Goal: Task Accomplishment & Management: Complete application form

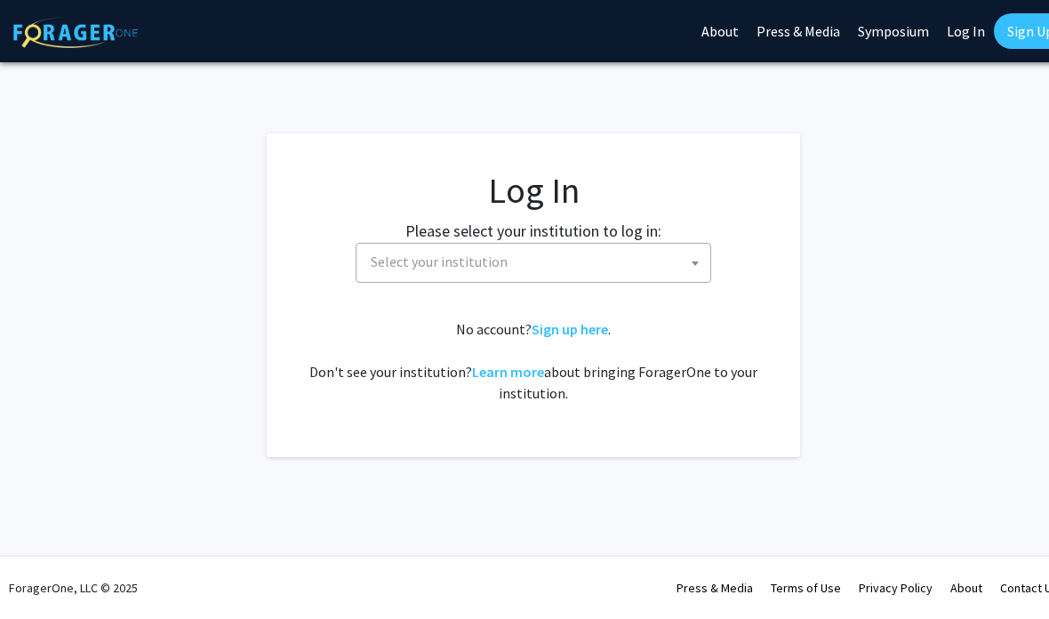
select select
click at [689, 263] on span at bounding box center [695, 263] width 18 height 39
type input "k"
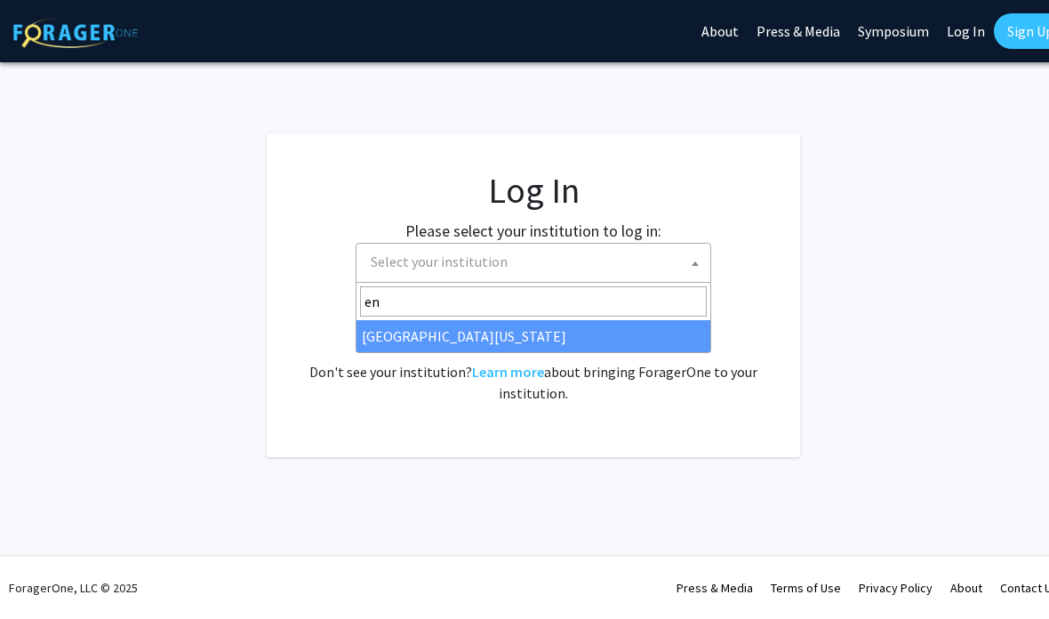
type input "e"
type input "ken"
select select "13"
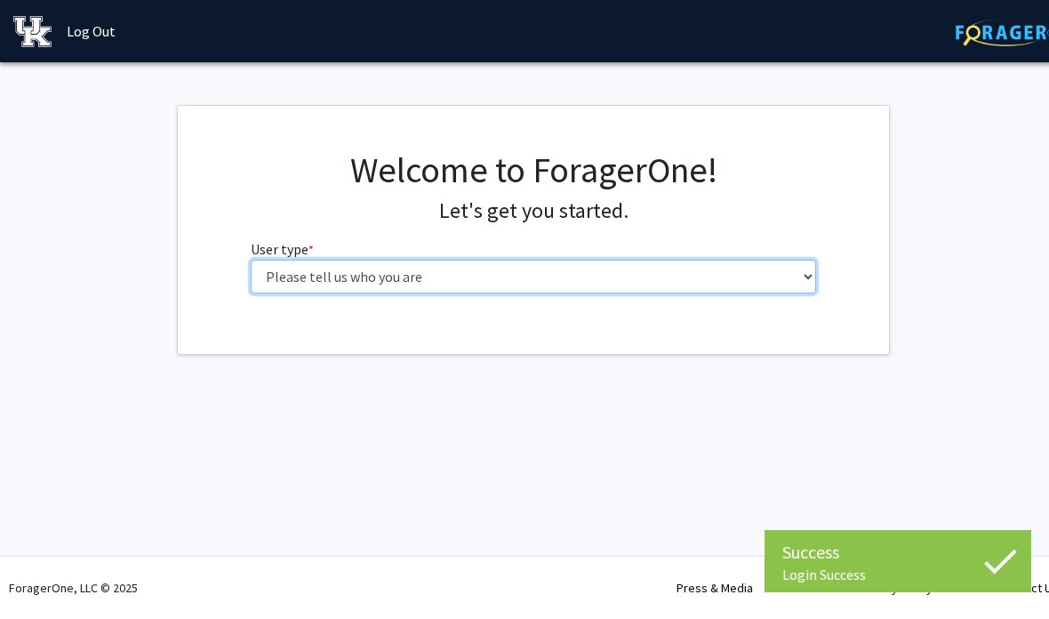
click at [764, 274] on select "Please tell us who you are Undergraduate Student Master's Student Doctoral Cand…" at bounding box center [534, 277] width 566 height 34
select select "1: undergrad"
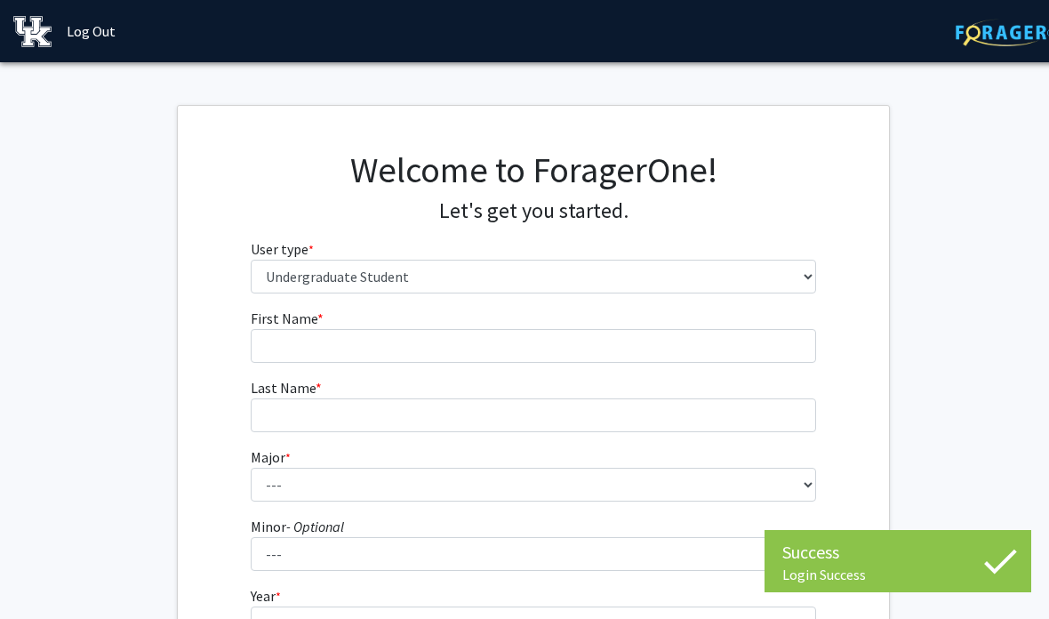
click at [721, 324] on fg-input "First Name * required" at bounding box center [534, 335] width 566 height 55
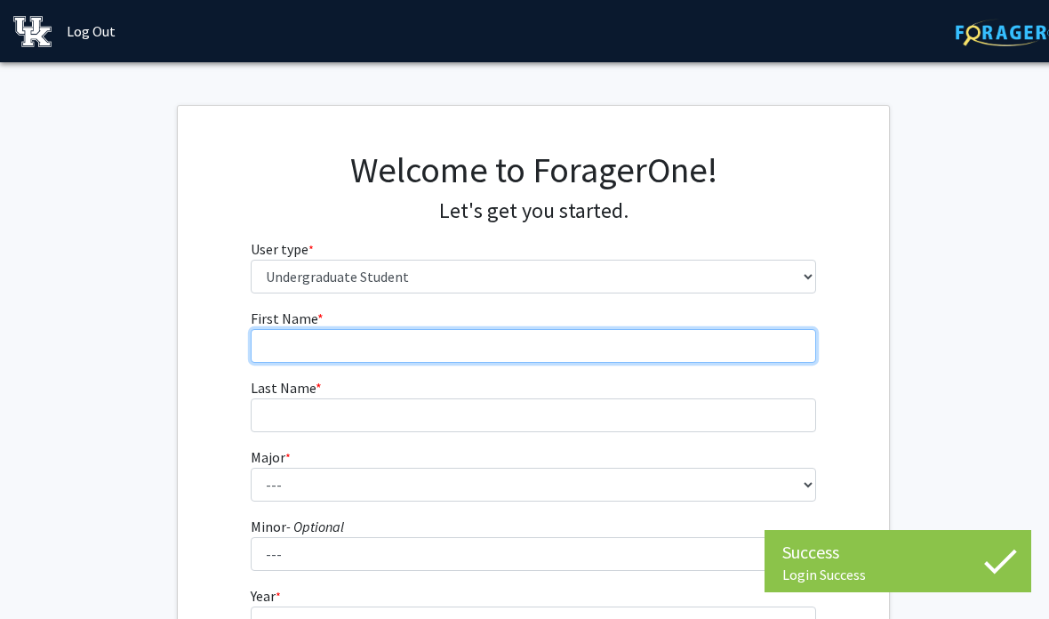
click at [725, 345] on input "First Name * required" at bounding box center [534, 346] width 566 height 34
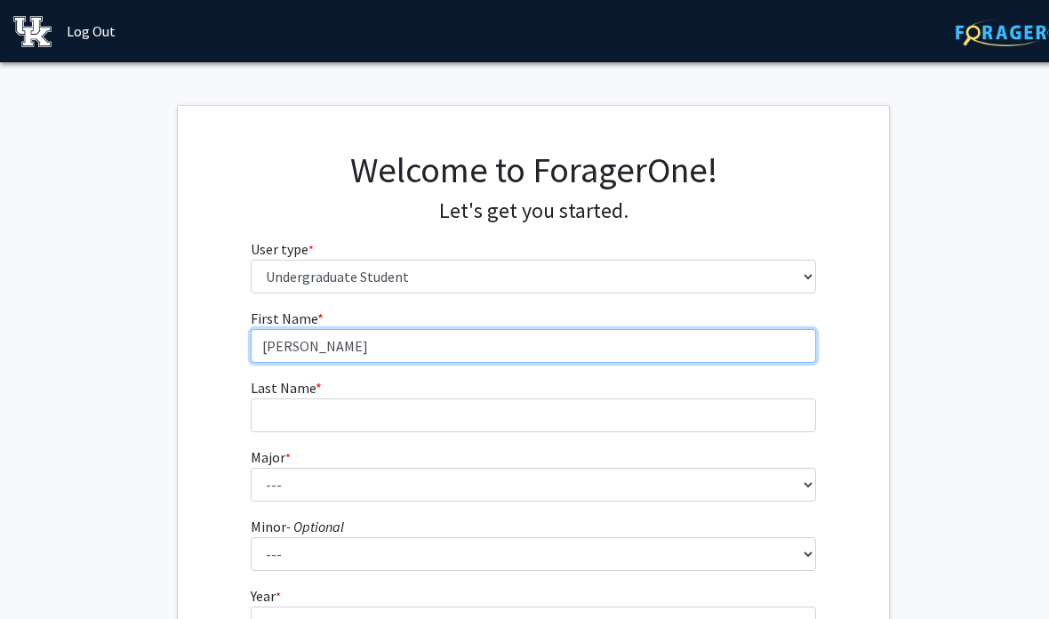
type input "[PERSON_NAME]"
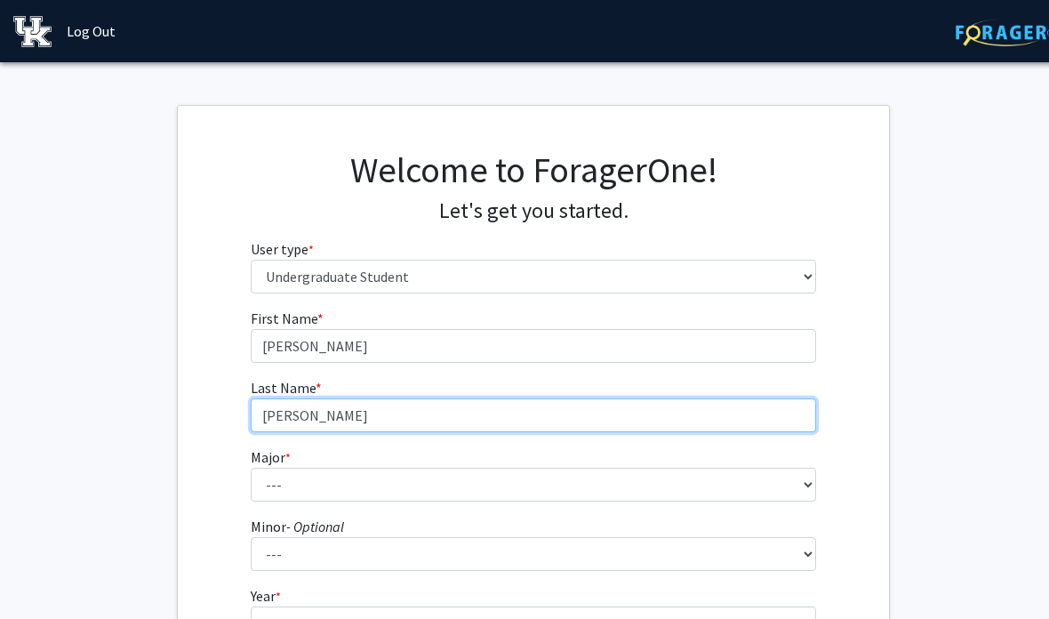
type input "[PERSON_NAME]"
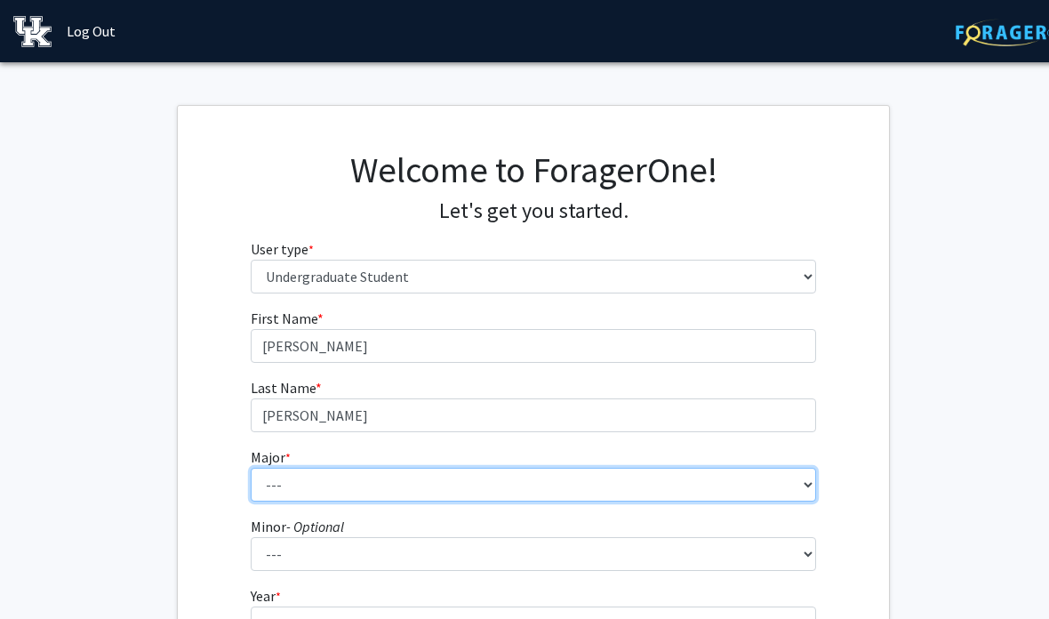
click at [716, 485] on select "--- Accounting Aerospace Engineering African American & Africana Studies Agricu…" at bounding box center [534, 485] width 566 height 34
select select "96: 933"
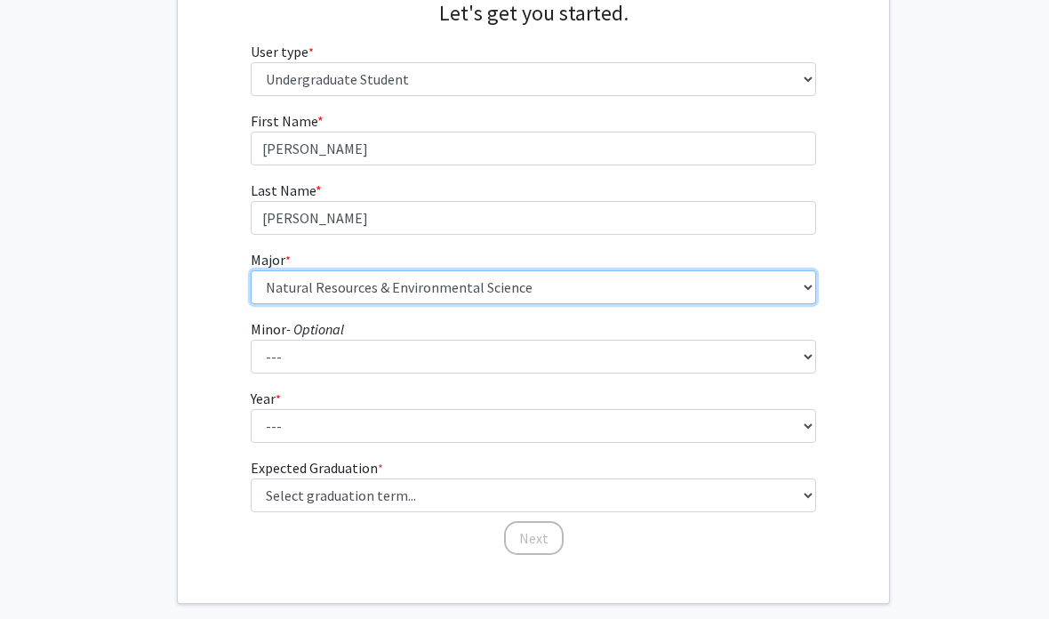
scroll to position [198, 0]
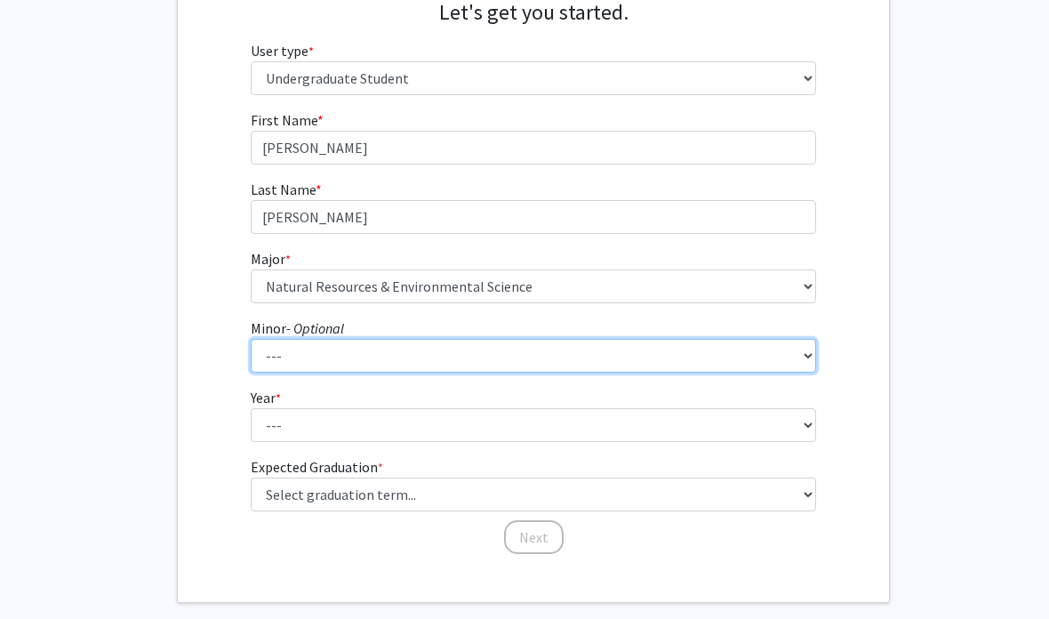
click at [634, 350] on select "--- African American & Africana Studies Agricultural Economics American Studies…" at bounding box center [534, 356] width 566 height 34
select select "70: 722"
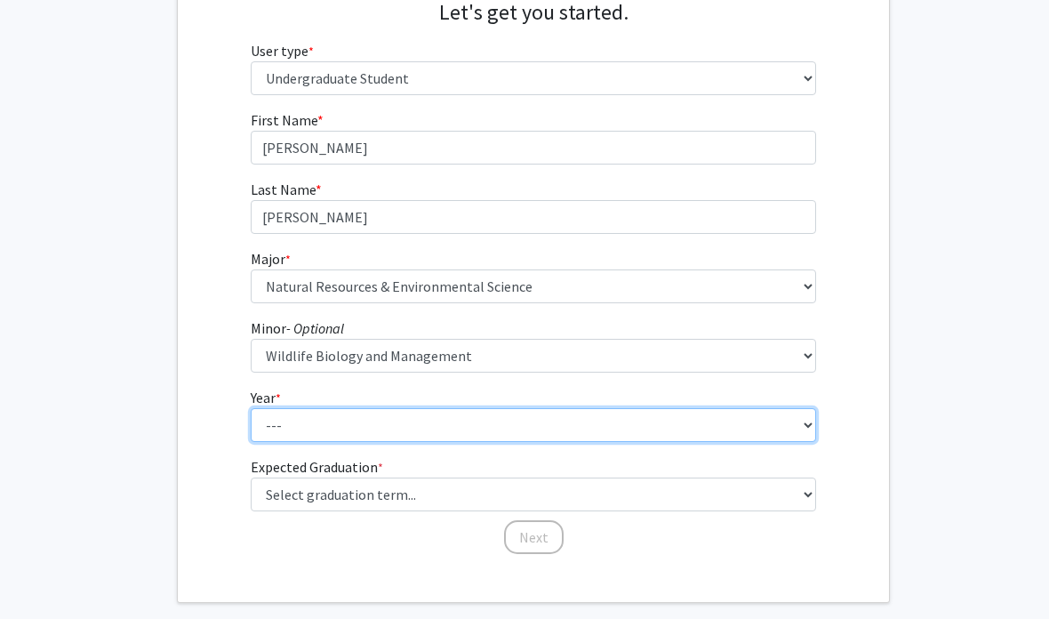
click at [597, 425] on select "--- First-year Sophomore Junior Senior Postbaccalaureate Certificate" at bounding box center [534, 425] width 566 height 34
select select "3: junior"
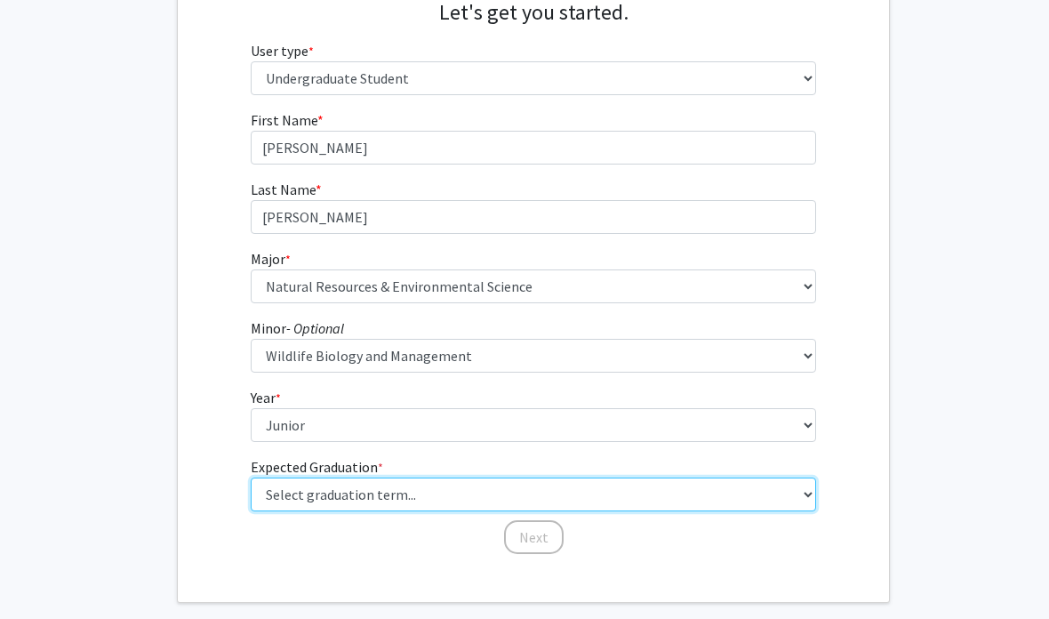
click at [605, 496] on select "Select graduation term... Spring 2025 Summer 2025 Fall 2025 Winter 2025 Spring …" at bounding box center [534, 494] width 566 height 34
select select "11: fall_2027"
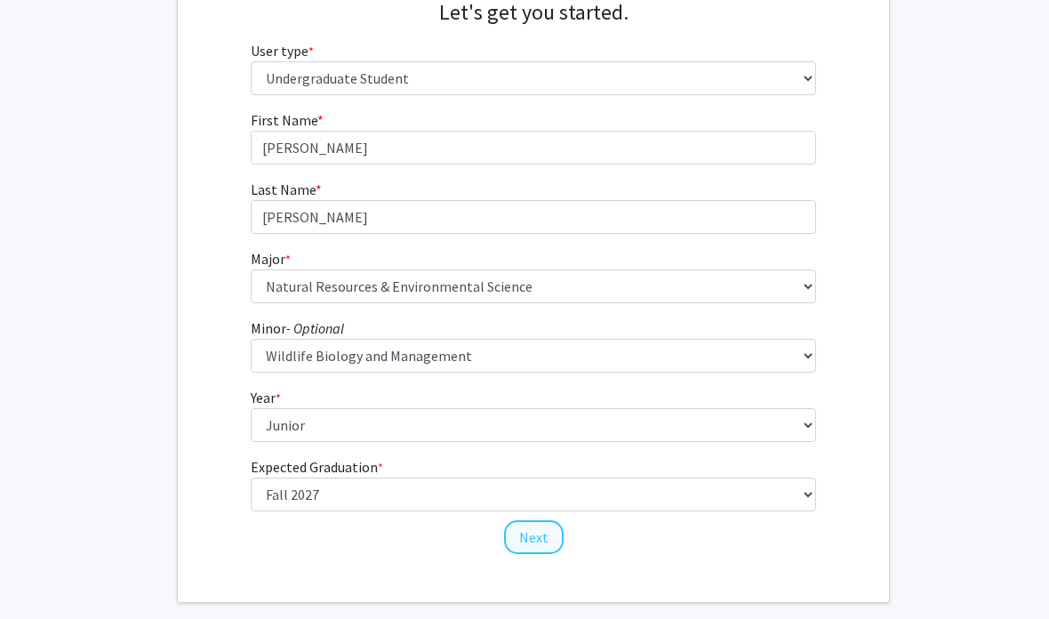
click at [546, 537] on button "Next" at bounding box center [534, 537] width 60 height 34
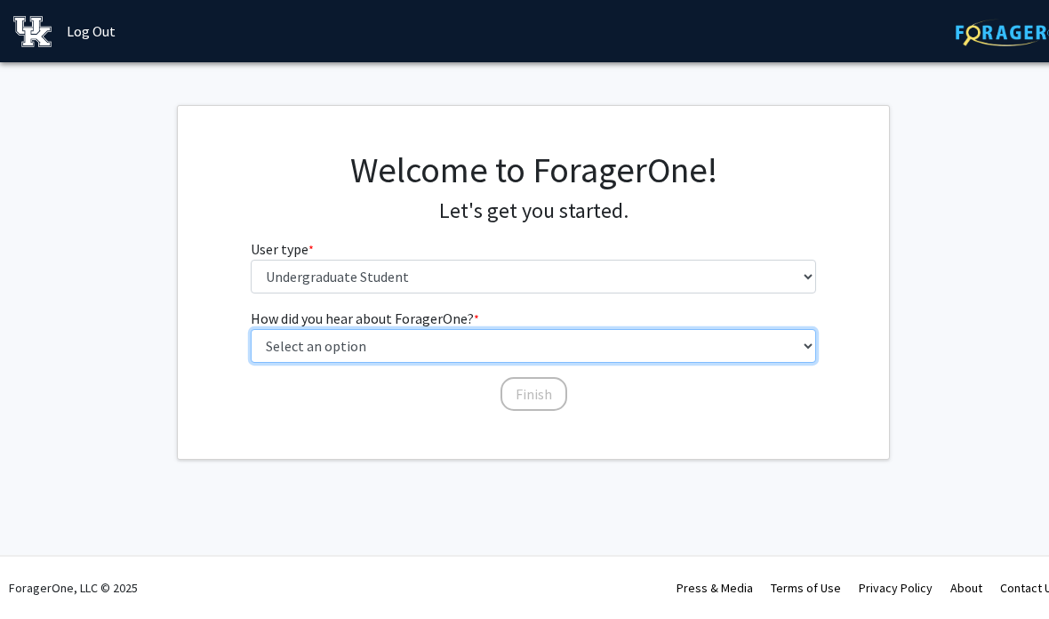
click at [619, 352] on select "Select an option Peer/student recommendation Faculty/staff recommendation Unive…" at bounding box center [534, 346] width 566 height 34
select select "2: faculty_recommendation"
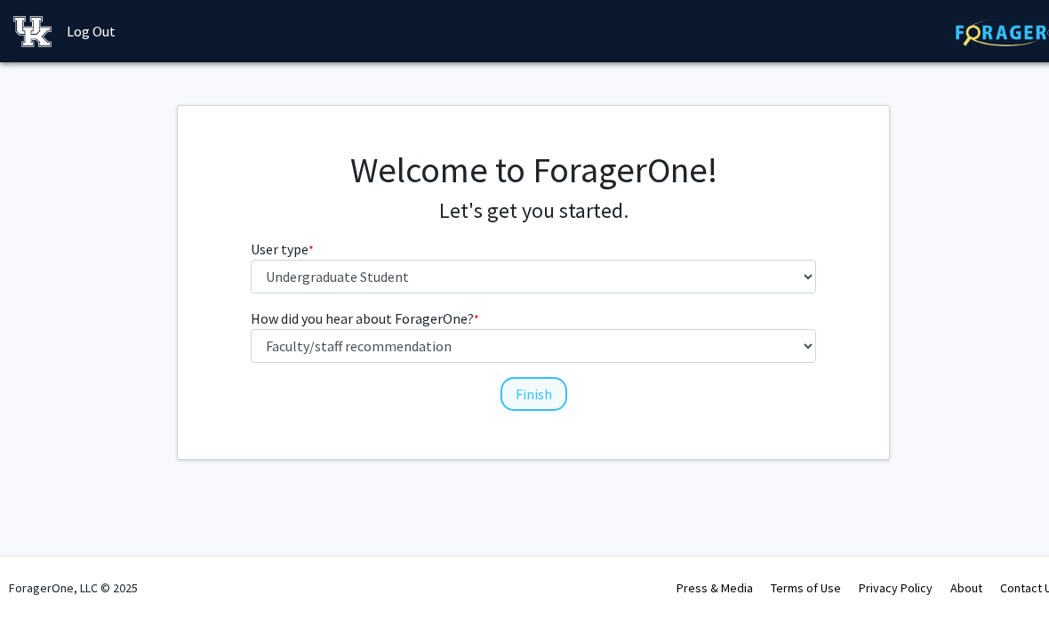
click at [549, 398] on button "Finish" at bounding box center [534, 394] width 67 height 34
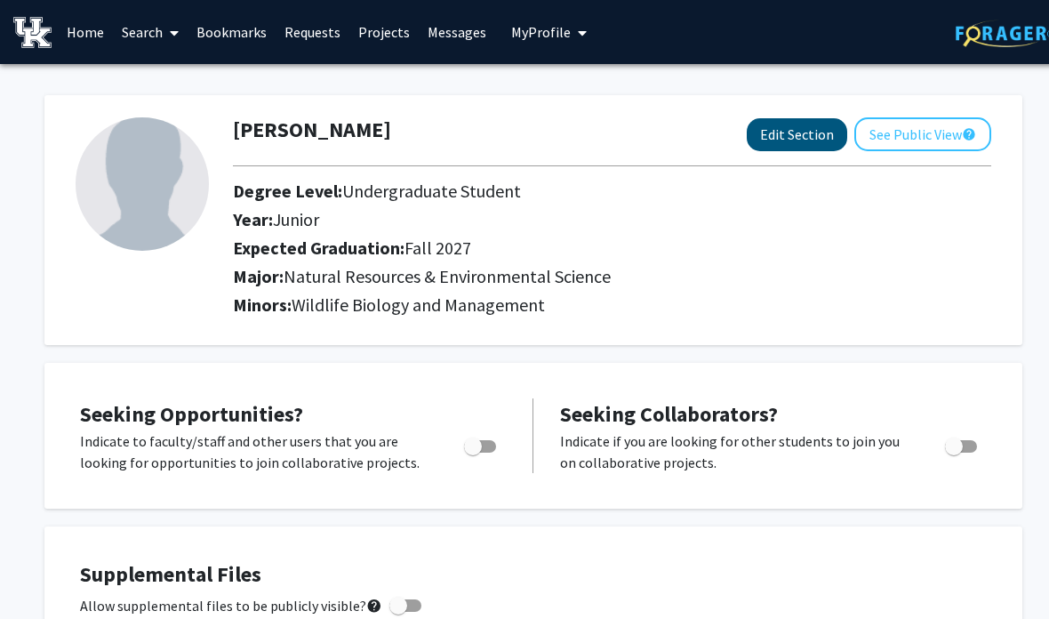
click at [774, 122] on button "Edit Section" at bounding box center [797, 134] width 100 height 33
select select "junior"
select select "39: fall_2027"
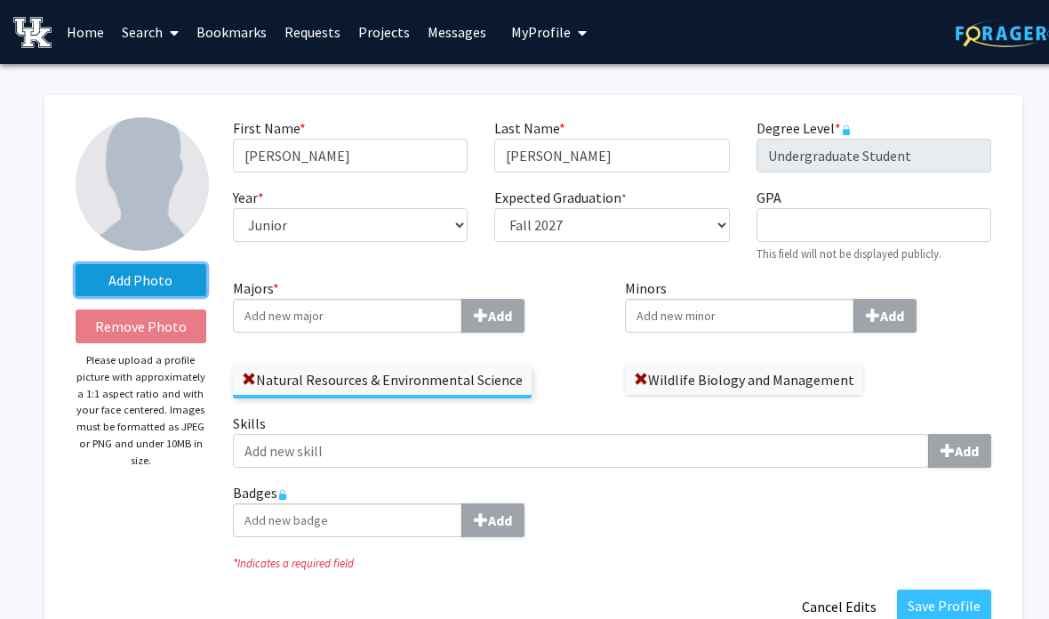
click at [178, 280] on label "Add Photo" at bounding box center [141, 280] width 131 height 32
click at [0, 0] on input "Add Photo" at bounding box center [0, 0] width 0 height 0
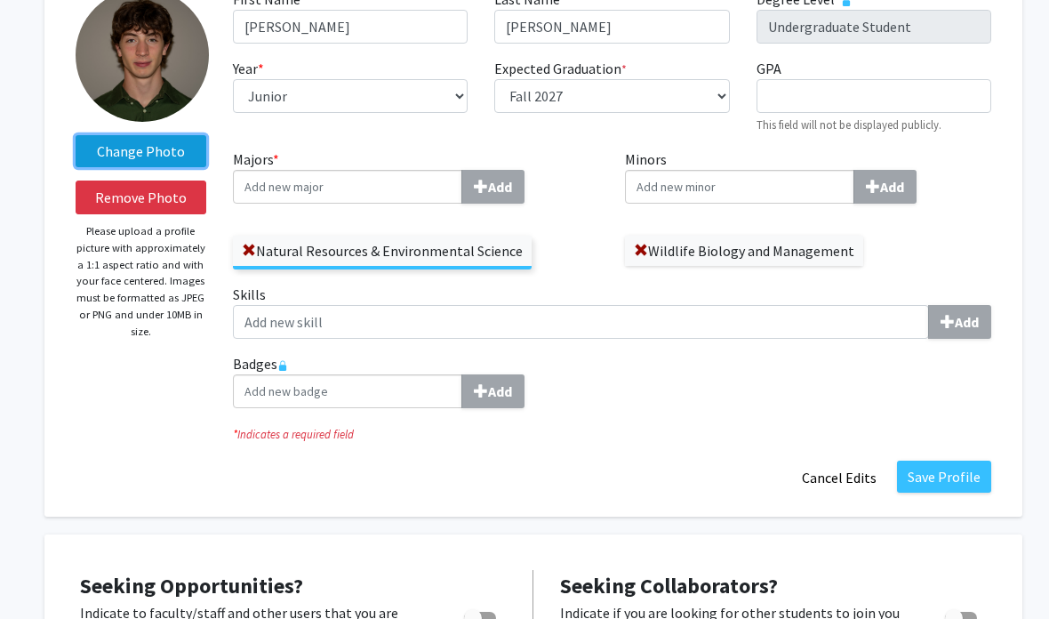
scroll to position [129, 0]
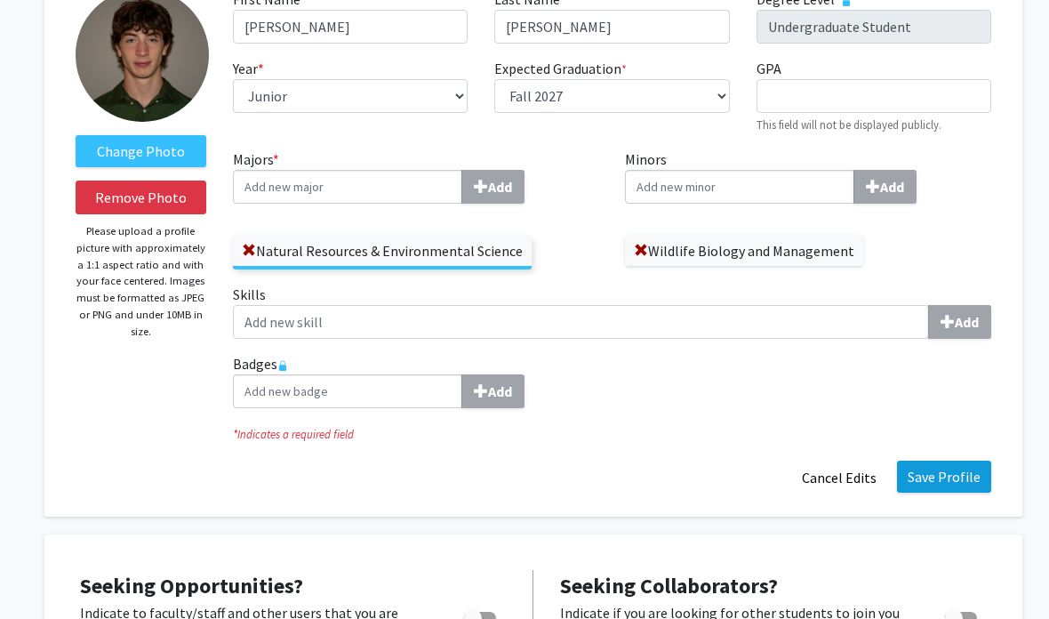
click at [948, 490] on button "Save Profile" at bounding box center [944, 476] width 94 height 32
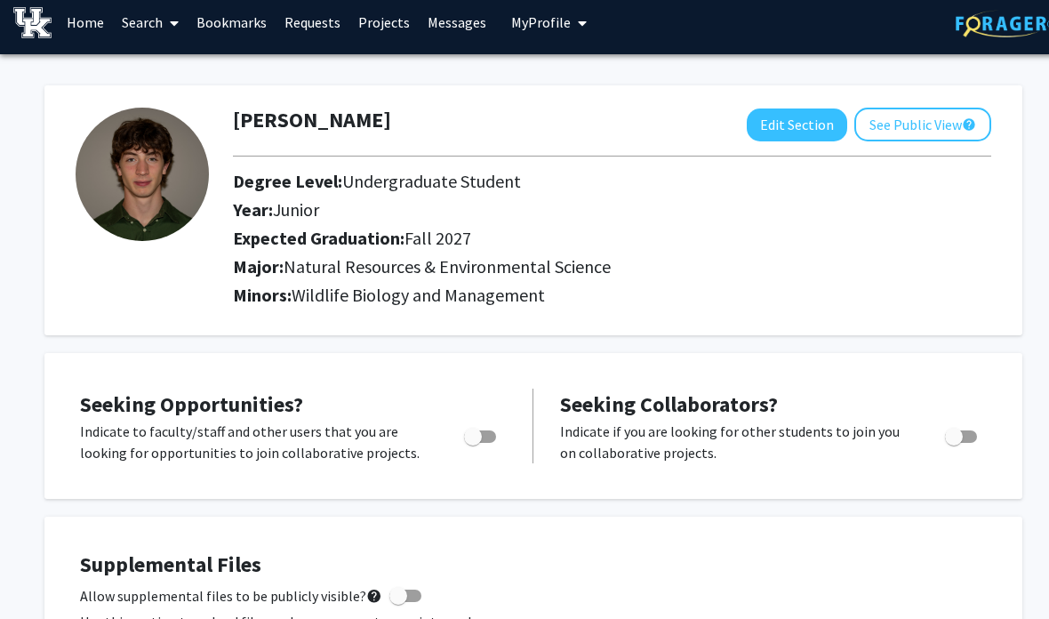
scroll to position [0, 0]
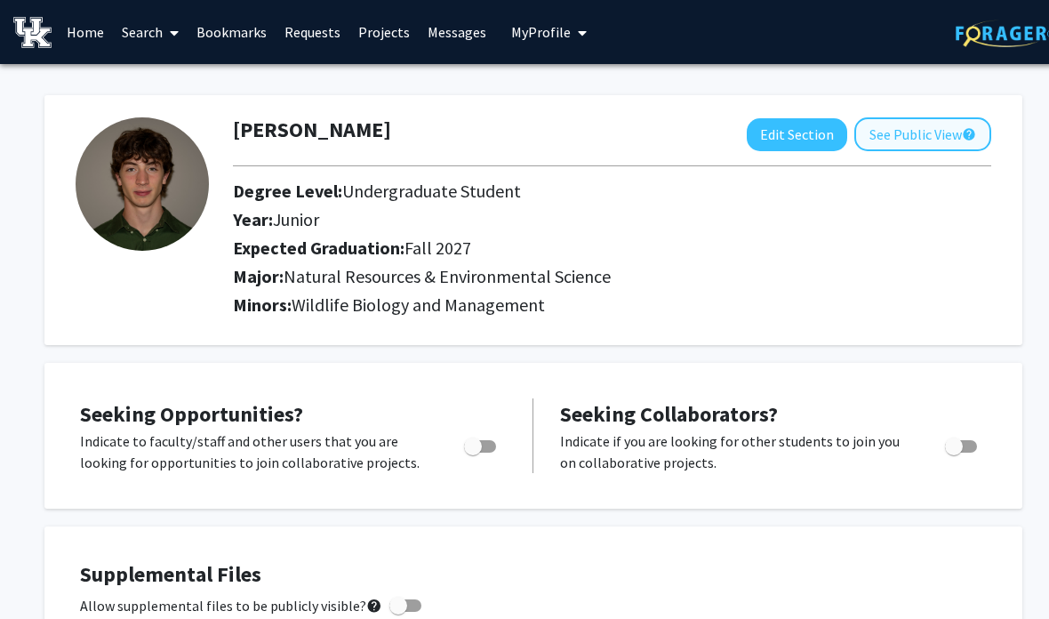
click at [938, 134] on button "See Public View help" at bounding box center [922, 134] width 137 height 34
